Goal: Go to known website: Access a specific website the user already knows

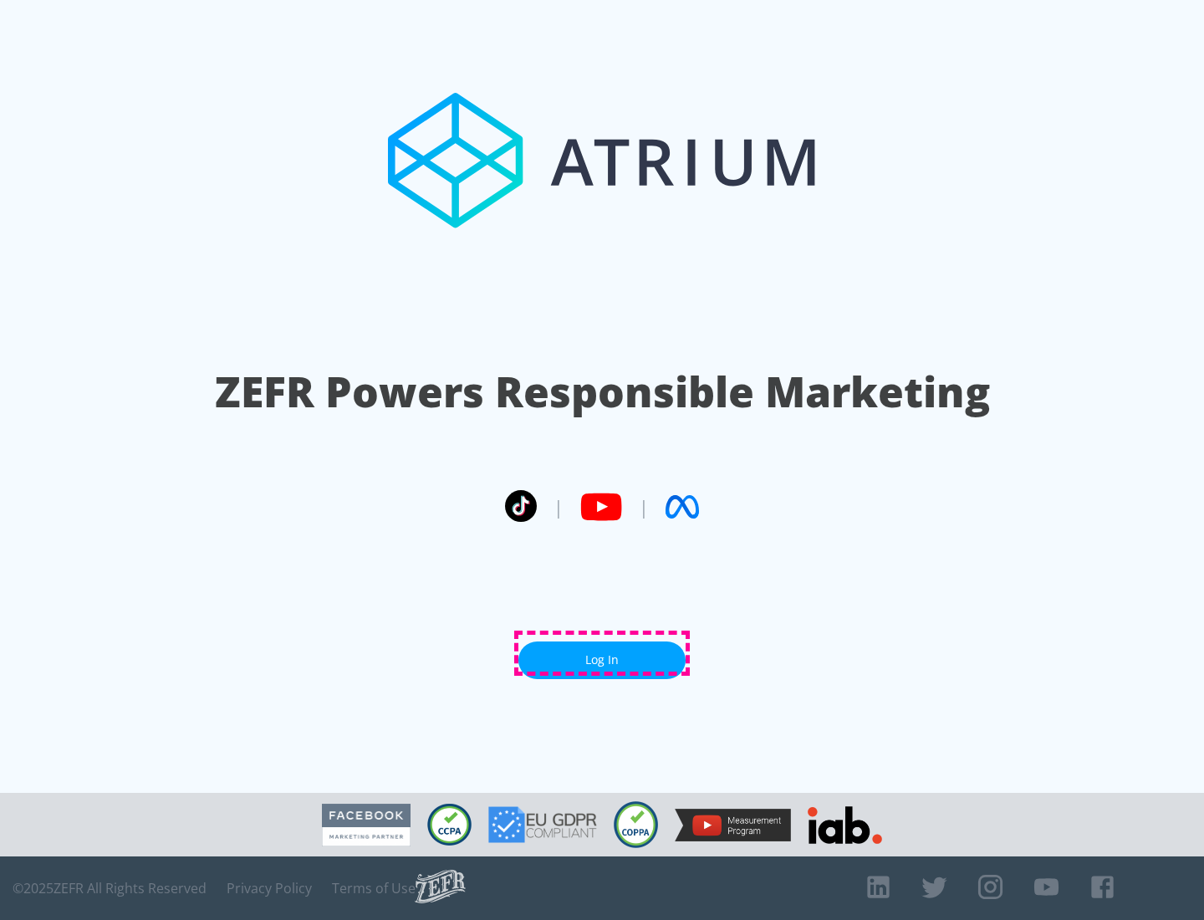
click at [602, 653] on link "Log In" at bounding box center [601, 660] width 167 height 38
